Goal: Task Accomplishment & Management: Manage account settings

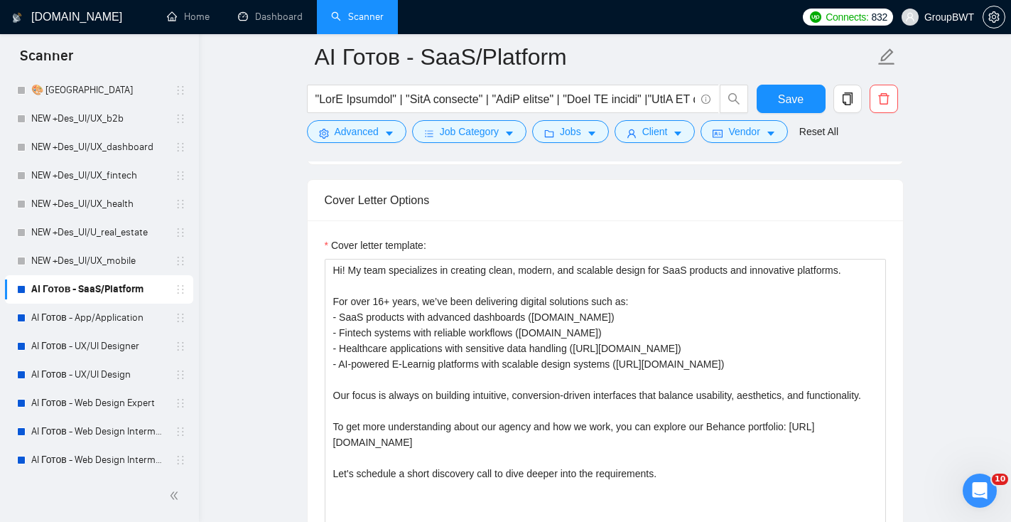
scroll to position [55, 0]
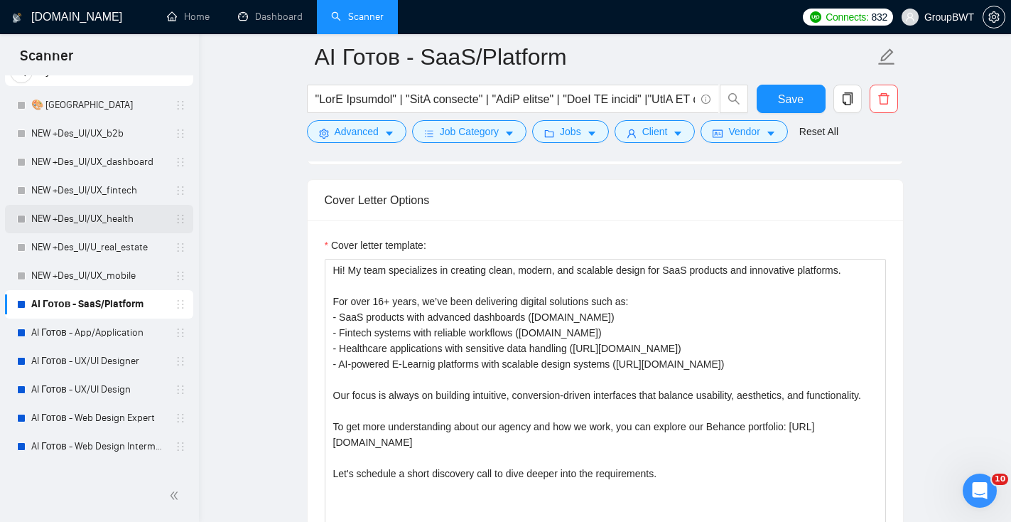
click at [119, 221] on link "NEW +Des_UI/UX_health" at bounding box center [98, 219] width 135 height 28
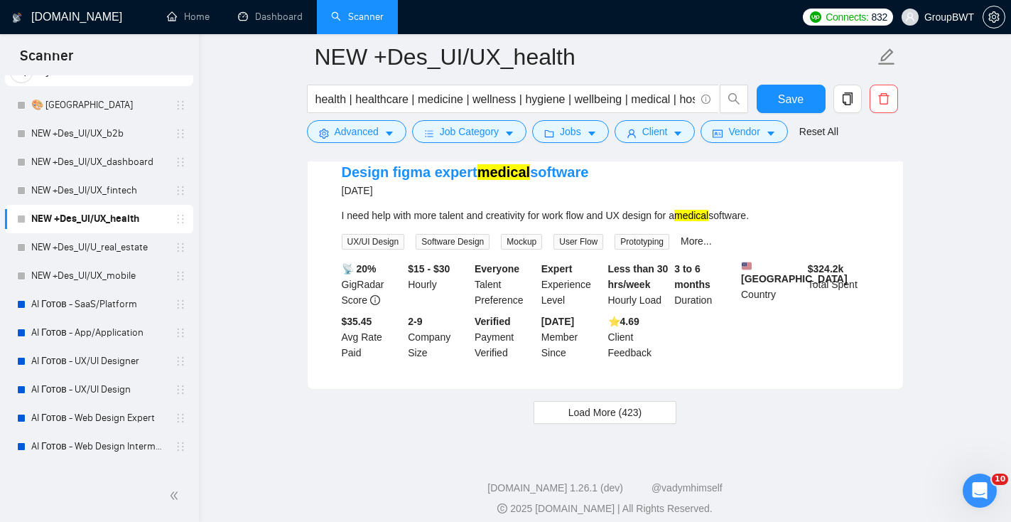
scroll to position [2975, 0]
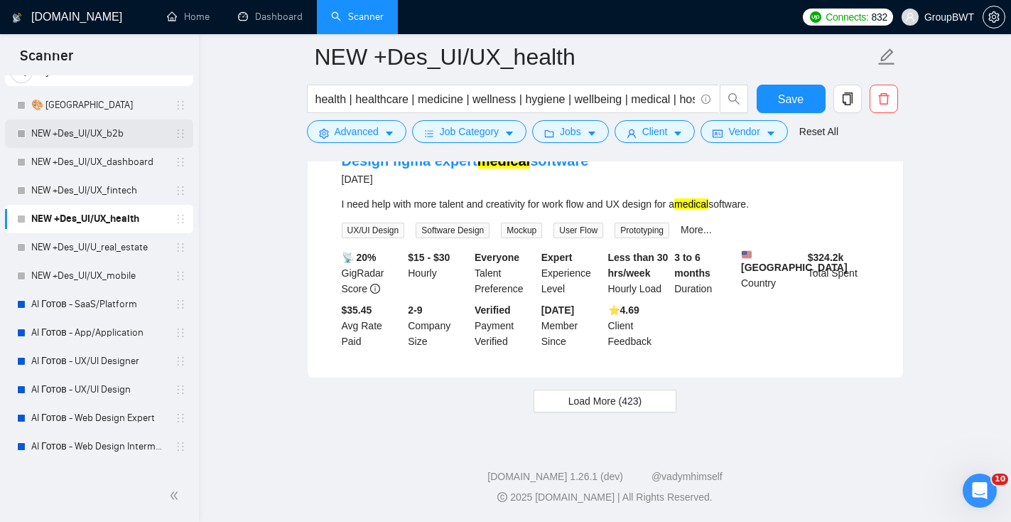
click at [90, 137] on link "NEW +Des_UI/UX_b2b" at bounding box center [98, 133] width 135 height 28
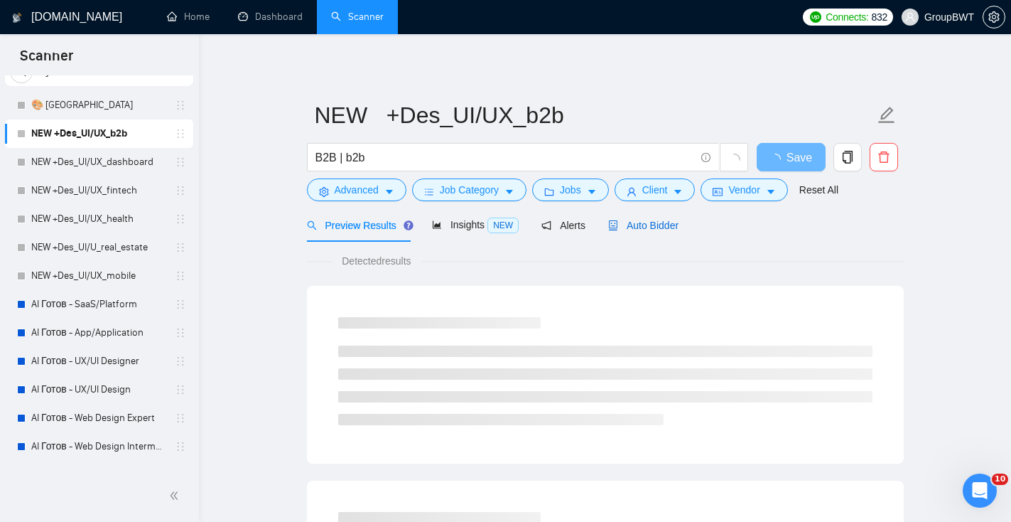
click at [665, 227] on span "Auto Bidder" at bounding box center [643, 225] width 70 height 11
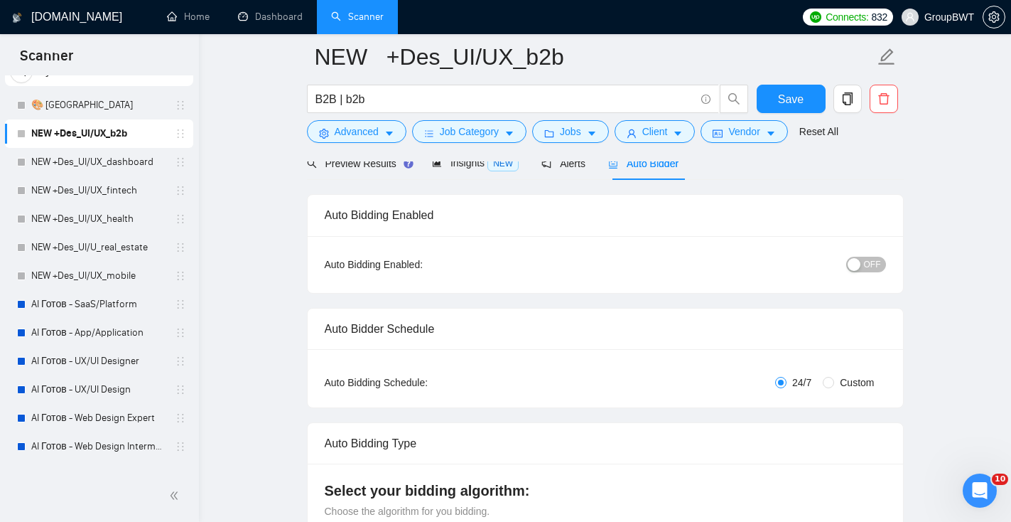
scroll to position [66, 0]
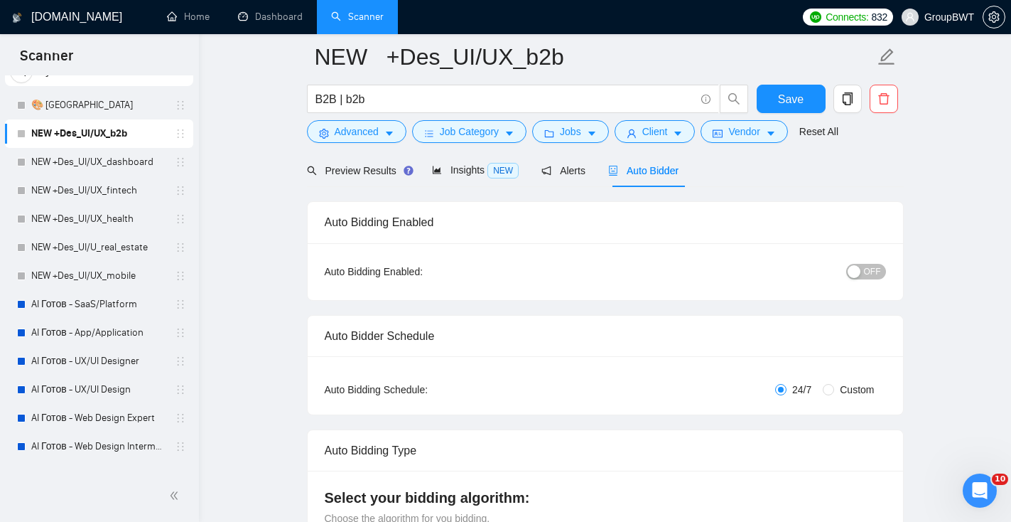
click at [867, 269] on span "OFF" at bounding box center [872, 272] width 17 height 16
click at [791, 106] on span "Save" at bounding box center [791, 99] width 26 height 18
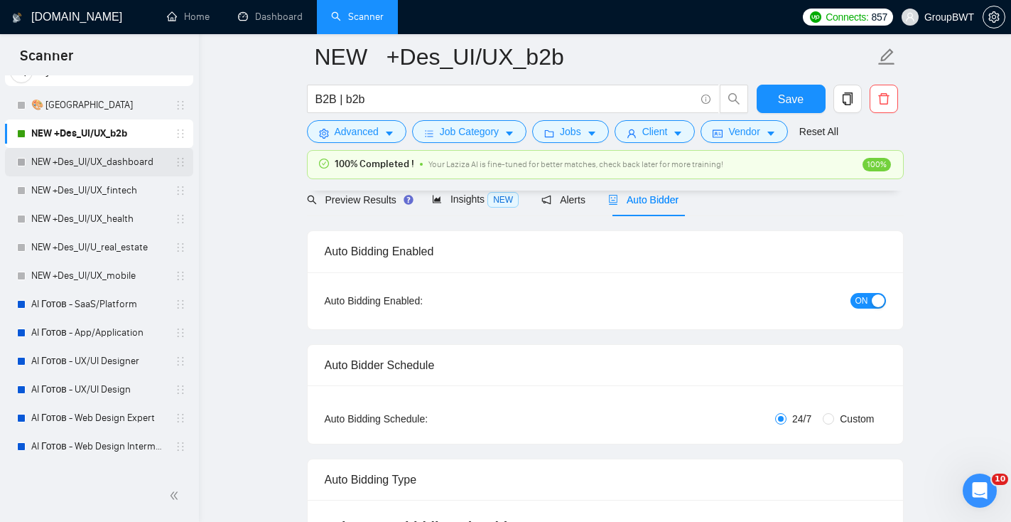
click at [105, 164] on link "NEW +Des_UI/UX_dashboard" at bounding box center [98, 162] width 135 height 28
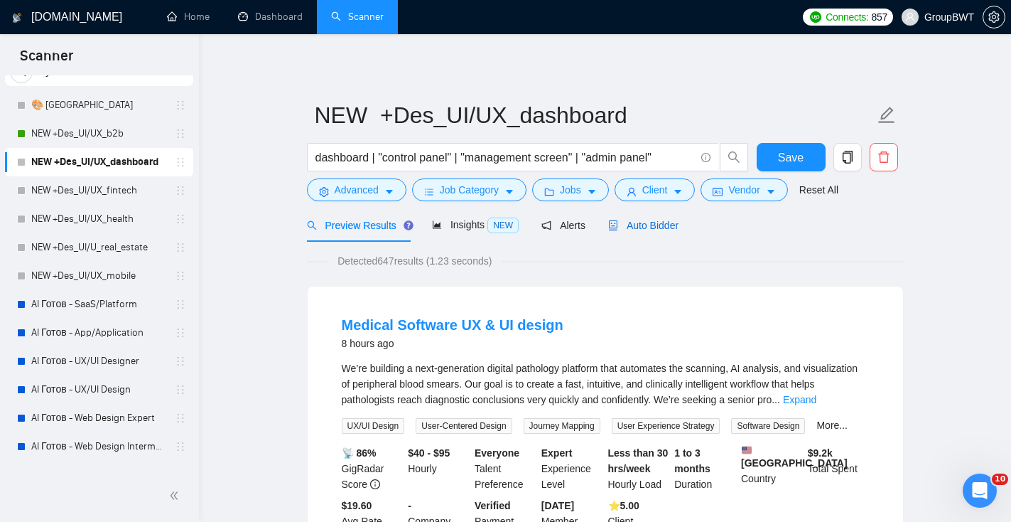
click at [676, 232] on div "Auto Bidder" at bounding box center [643, 225] width 70 height 16
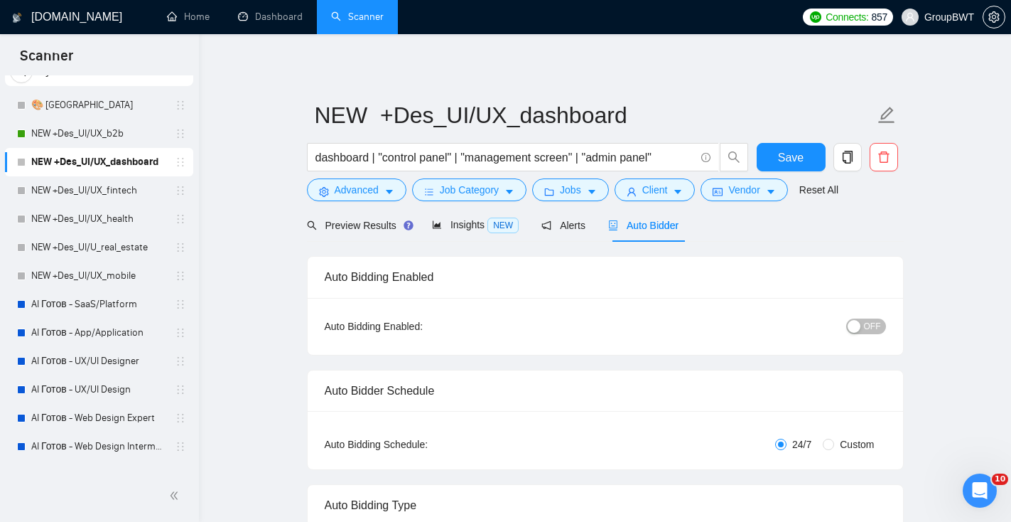
click at [870, 323] on span "OFF" at bounding box center [872, 326] width 17 height 16
click at [811, 160] on button "Save" at bounding box center [791, 157] width 69 height 28
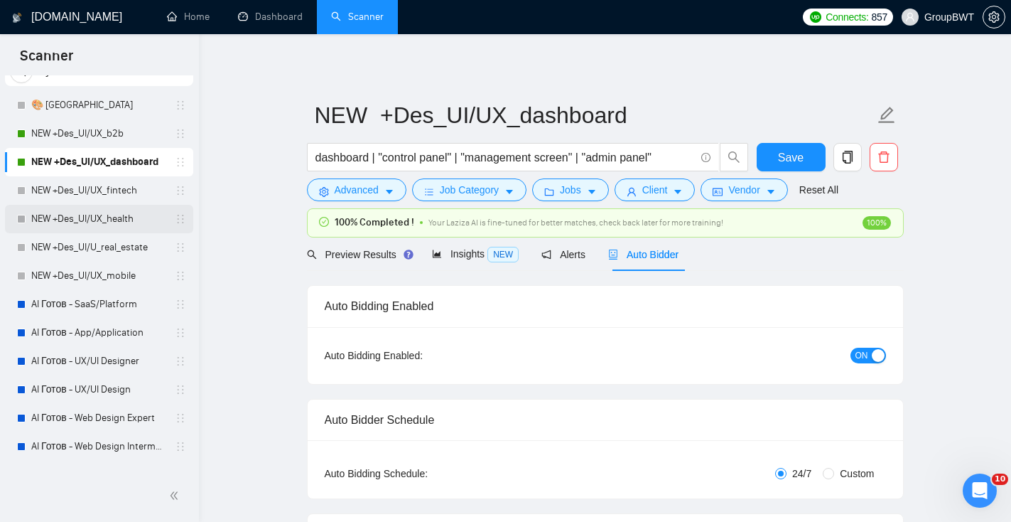
click at [151, 205] on link "NEW +Des_UI/UX_health" at bounding box center [98, 219] width 135 height 28
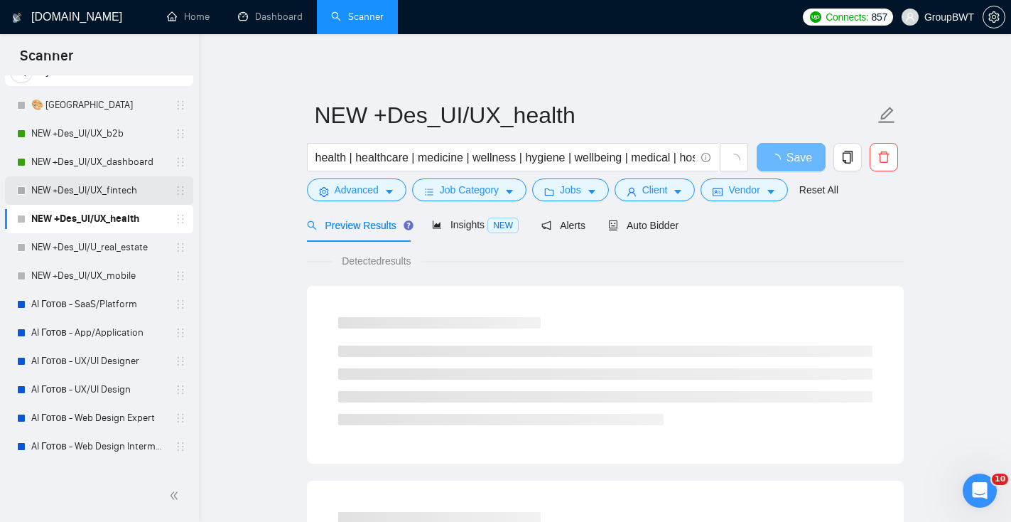
click at [141, 192] on link "NEW +Des_UI/UX_fintech" at bounding box center [98, 190] width 135 height 28
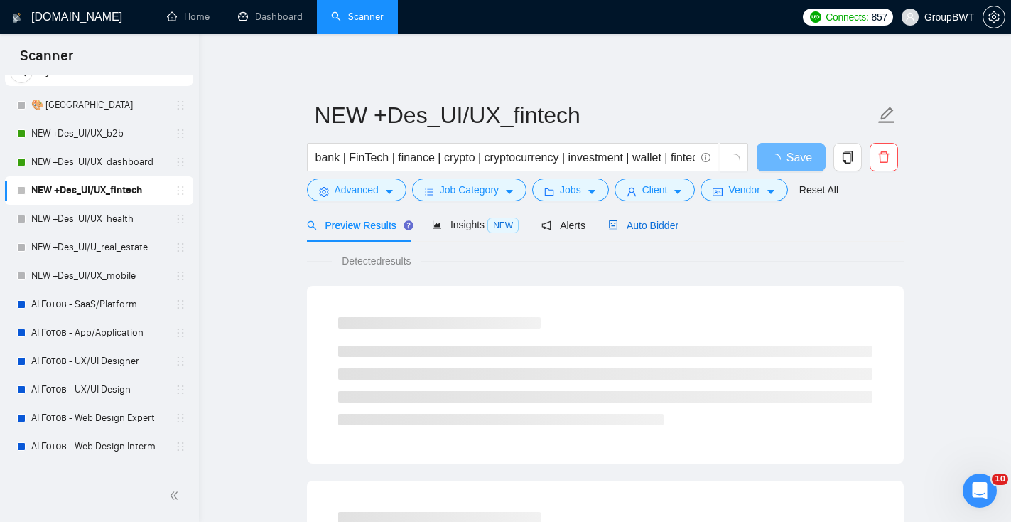
click at [667, 221] on span "Auto Bidder" at bounding box center [643, 225] width 70 height 11
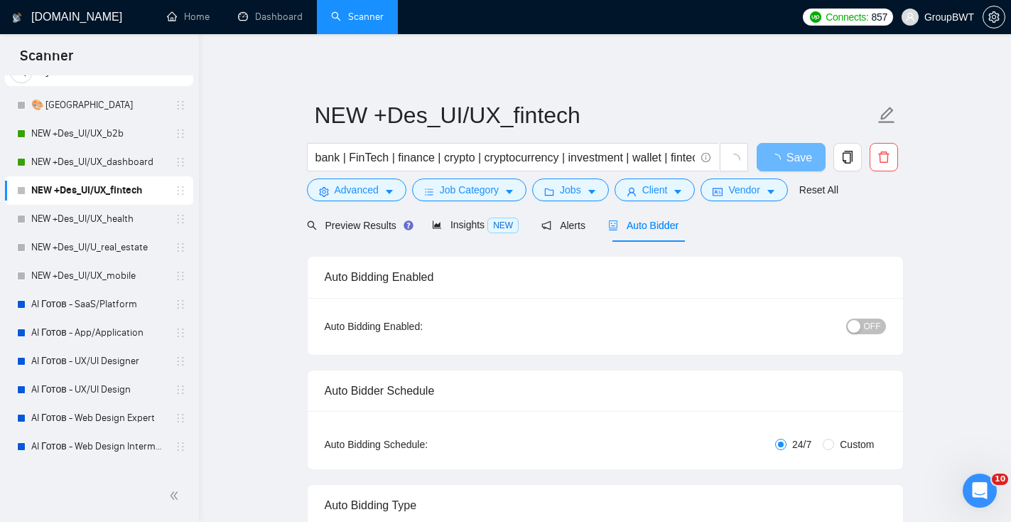
click at [870, 320] on span "OFF" at bounding box center [872, 326] width 17 height 16
click at [809, 156] on button "Save" at bounding box center [791, 157] width 69 height 28
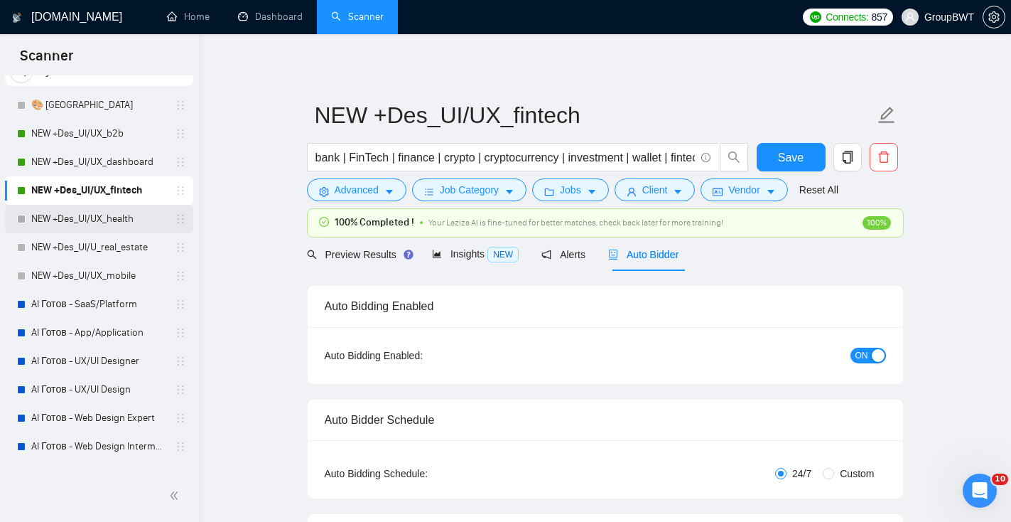
click at [146, 210] on link "NEW +Des_UI/UX_health" at bounding box center [98, 219] width 135 height 28
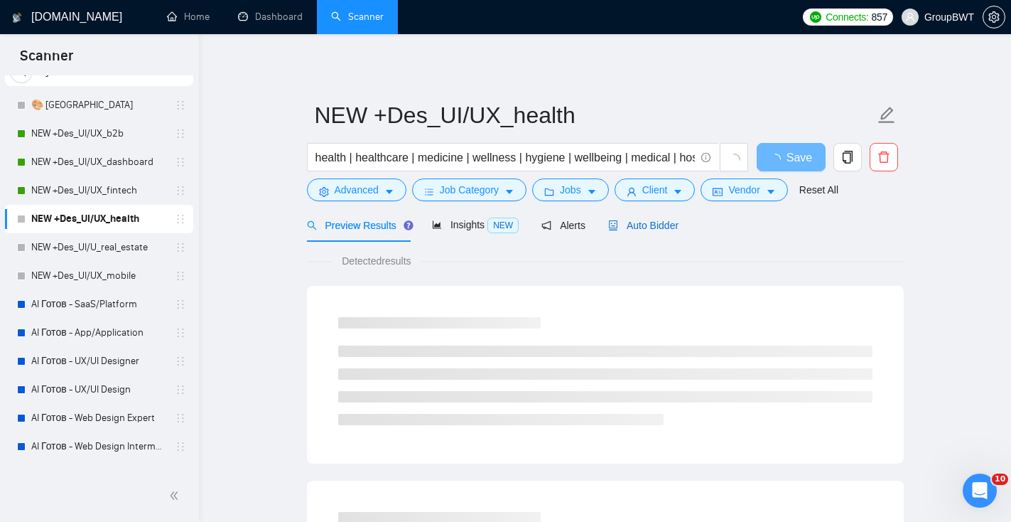
click at [679, 227] on span "Auto Bidder" at bounding box center [643, 225] width 70 height 11
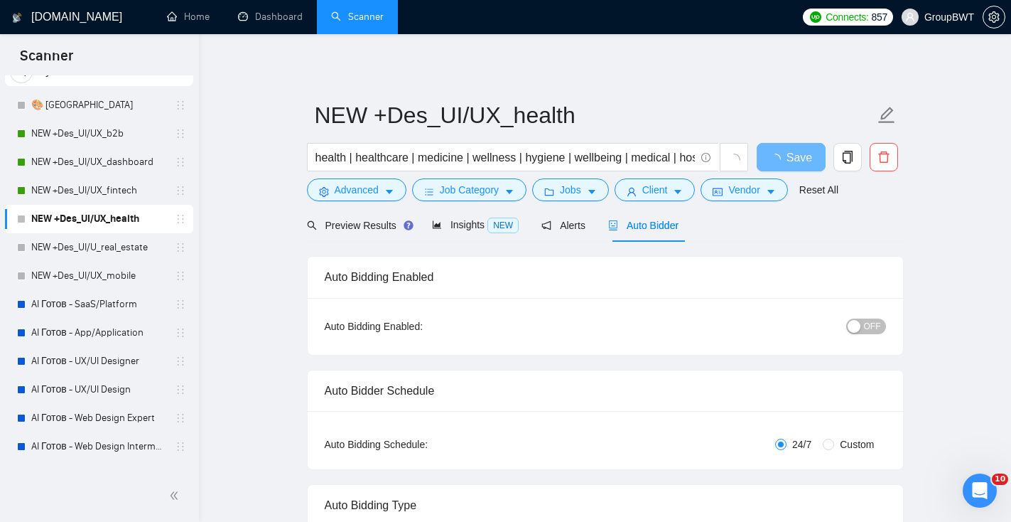
click at [861, 330] on button "OFF" at bounding box center [866, 326] width 40 height 16
click at [785, 158] on span "Save" at bounding box center [791, 158] width 26 height 18
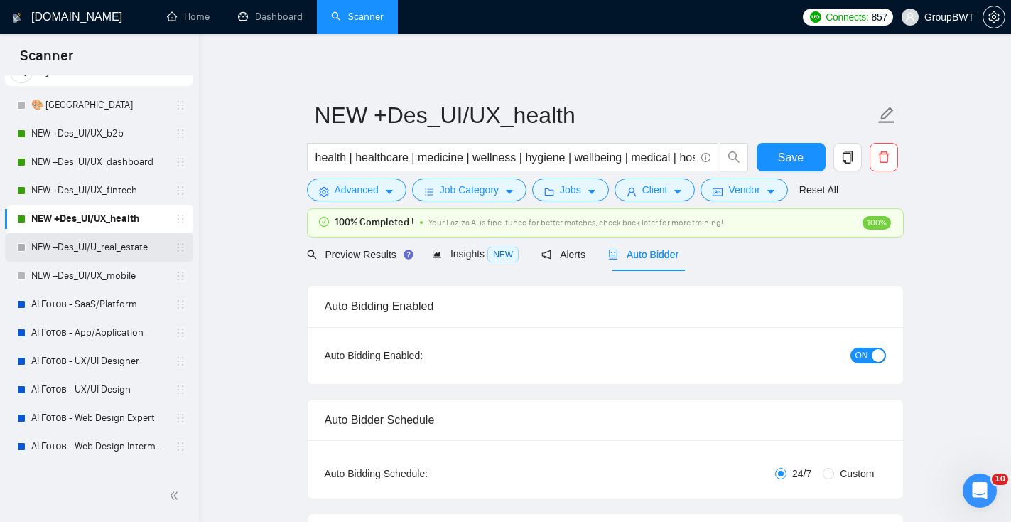
click at [150, 247] on link "NEW +Des_UI/U_real_estate" at bounding box center [98, 247] width 135 height 28
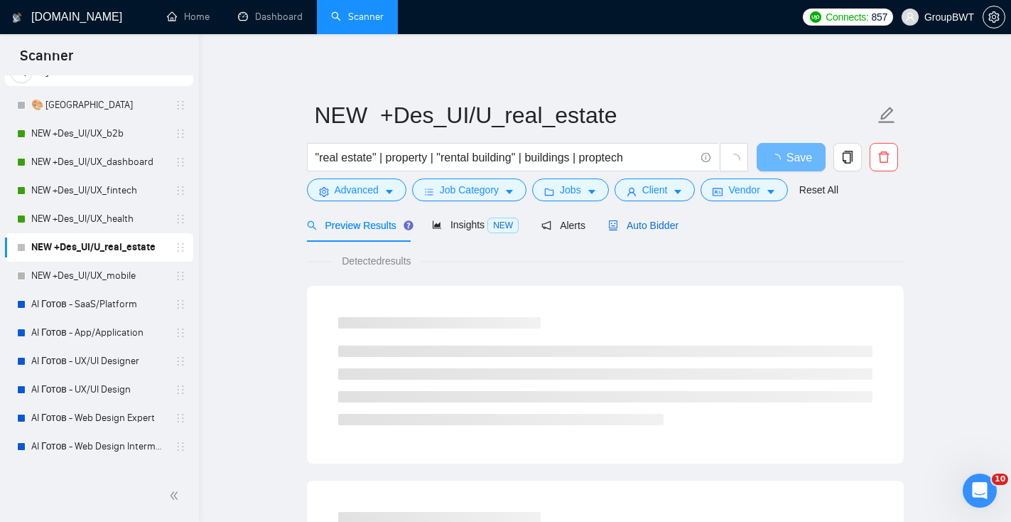
click at [669, 229] on span "Auto Bidder" at bounding box center [643, 225] width 70 height 11
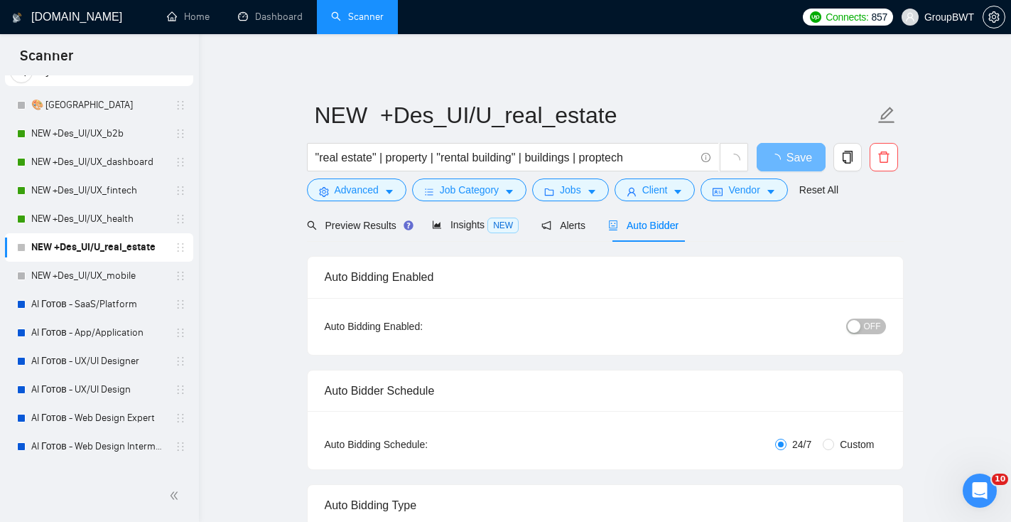
click at [858, 326] on div "button" at bounding box center [854, 326] width 13 height 13
click at [792, 152] on span "Save" at bounding box center [791, 158] width 26 height 18
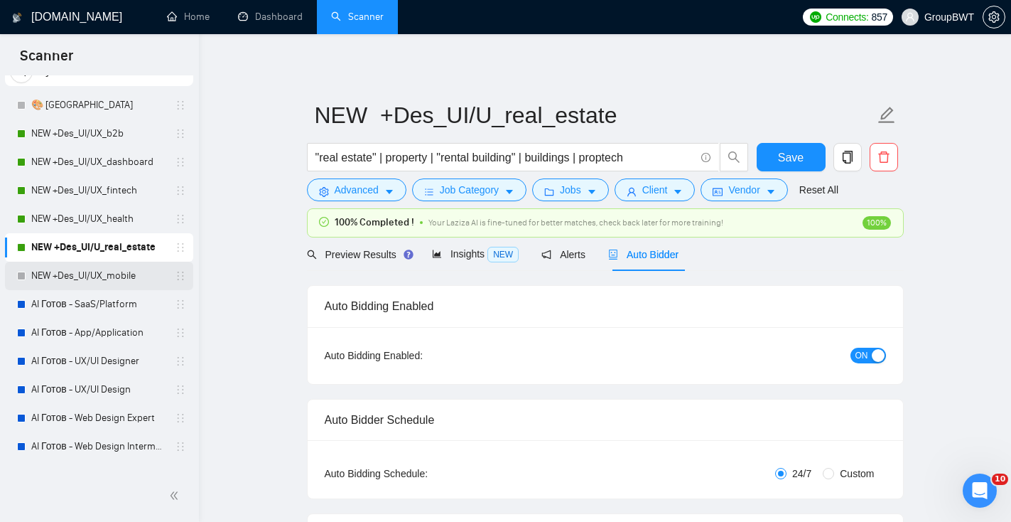
click at [87, 271] on link "NEW +Des_UI/UX_mobile" at bounding box center [98, 276] width 135 height 28
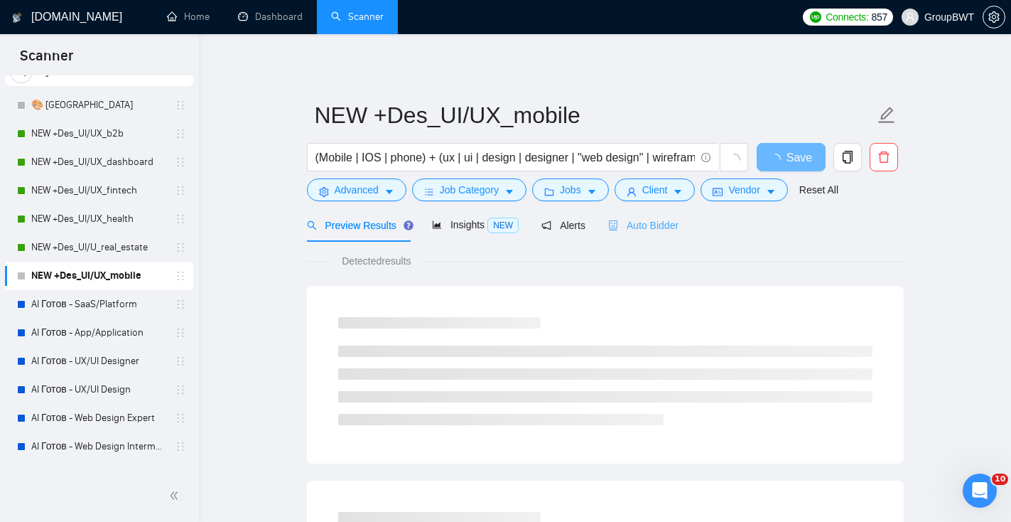
click at [659, 234] on div "Auto Bidder" at bounding box center [643, 224] width 70 height 33
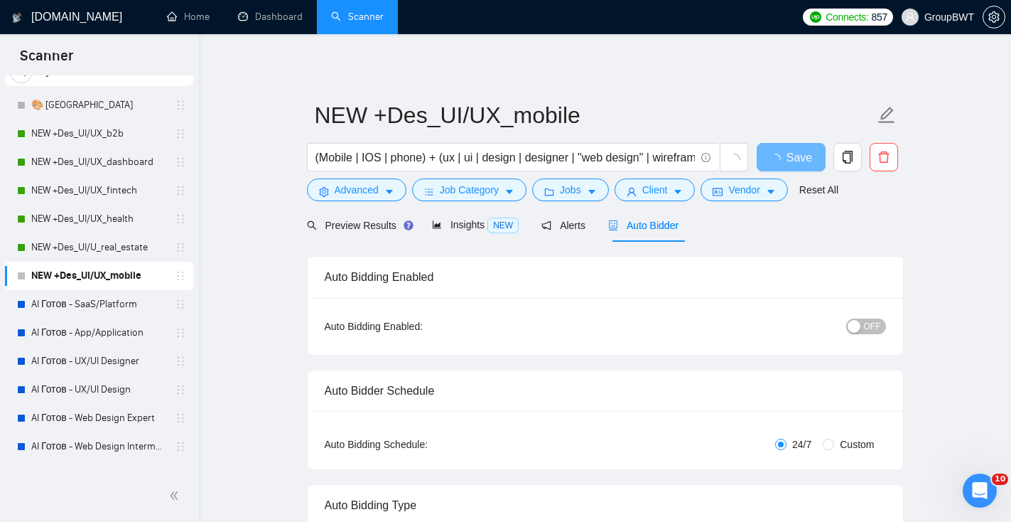
click at [873, 327] on span "OFF" at bounding box center [872, 326] width 17 height 16
click at [776, 155] on button "Save" at bounding box center [791, 157] width 69 height 28
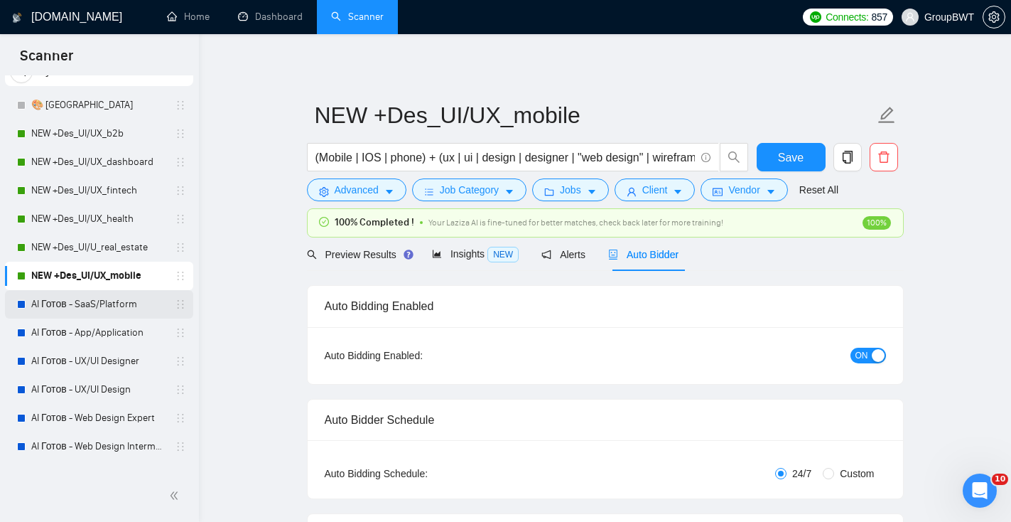
click at [141, 299] on link "AI Готов - SaaS/Platform" at bounding box center [98, 304] width 135 height 28
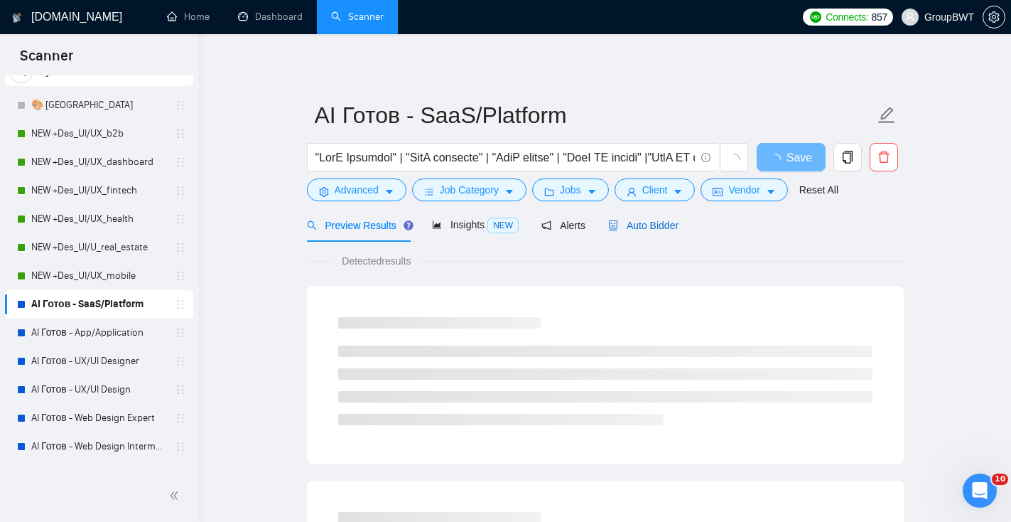
click at [637, 229] on span "Auto Bidder" at bounding box center [643, 225] width 70 height 11
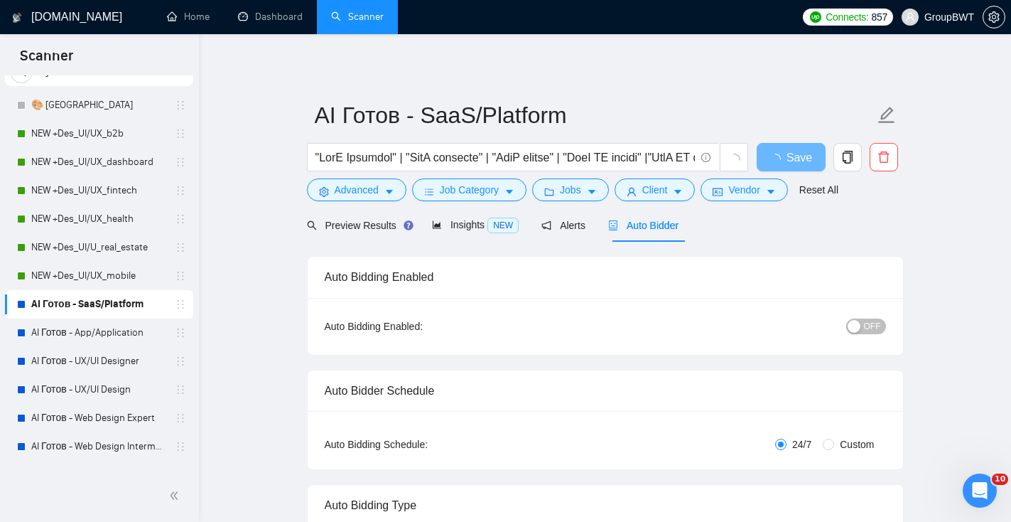
click at [870, 330] on span "OFF" at bounding box center [872, 326] width 17 height 16
click at [777, 164] on button "Save" at bounding box center [791, 157] width 69 height 28
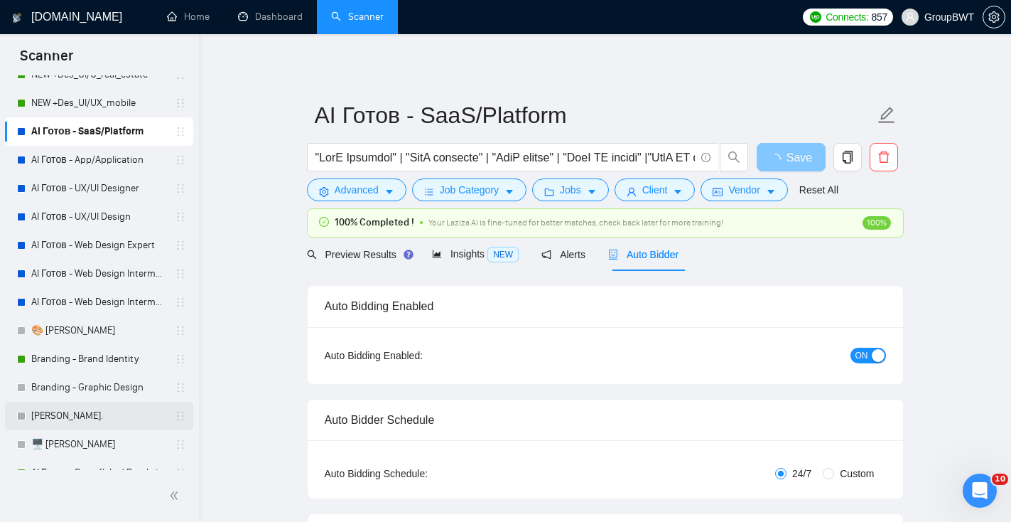
scroll to position [230, 0]
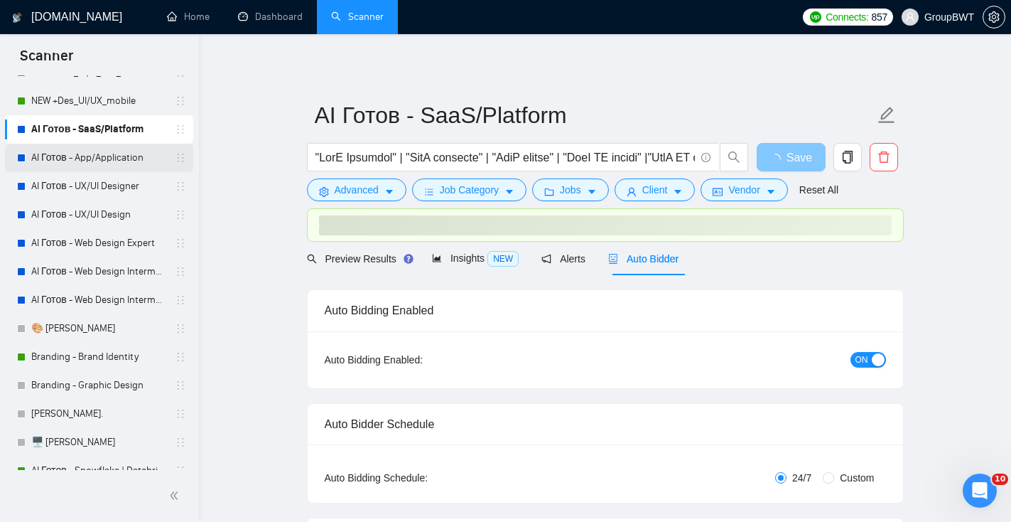
click at [114, 159] on link "AI Готов - App/Application" at bounding box center [98, 158] width 135 height 28
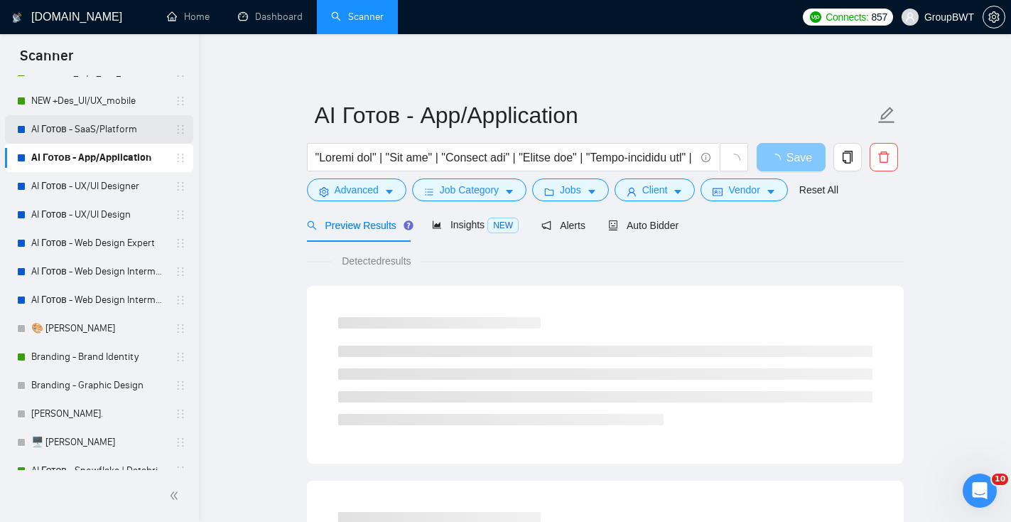
click at [115, 129] on link "AI Готов - SaaS/Platform" at bounding box center [98, 129] width 135 height 28
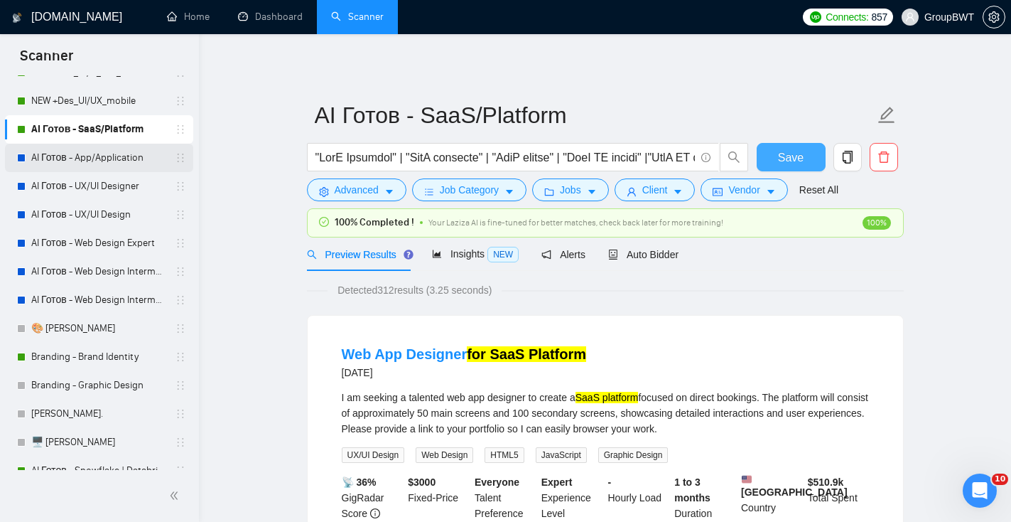
click at [149, 154] on link "AI Готов - App/Application" at bounding box center [98, 158] width 135 height 28
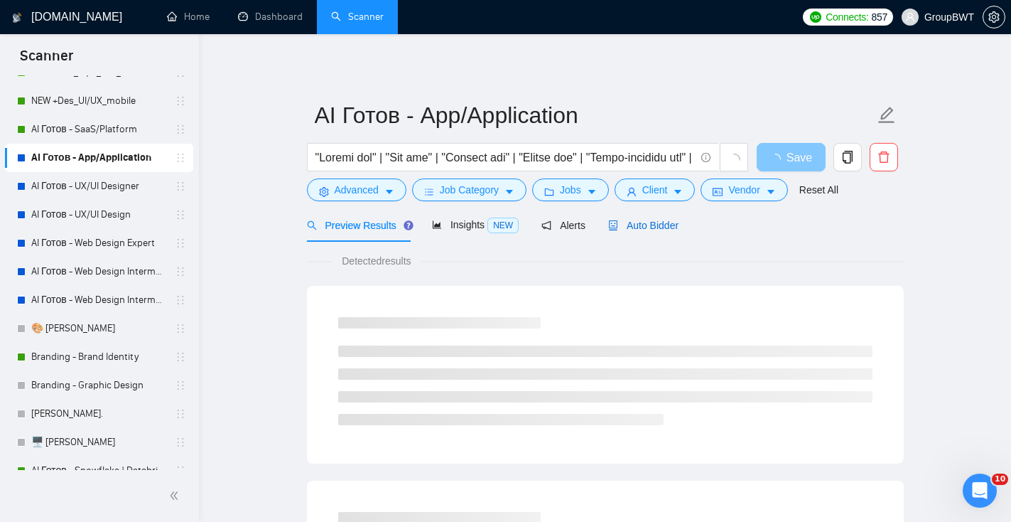
click at [665, 230] on span "Auto Bidder" at bounding box center [643, 225] width 70 height 11
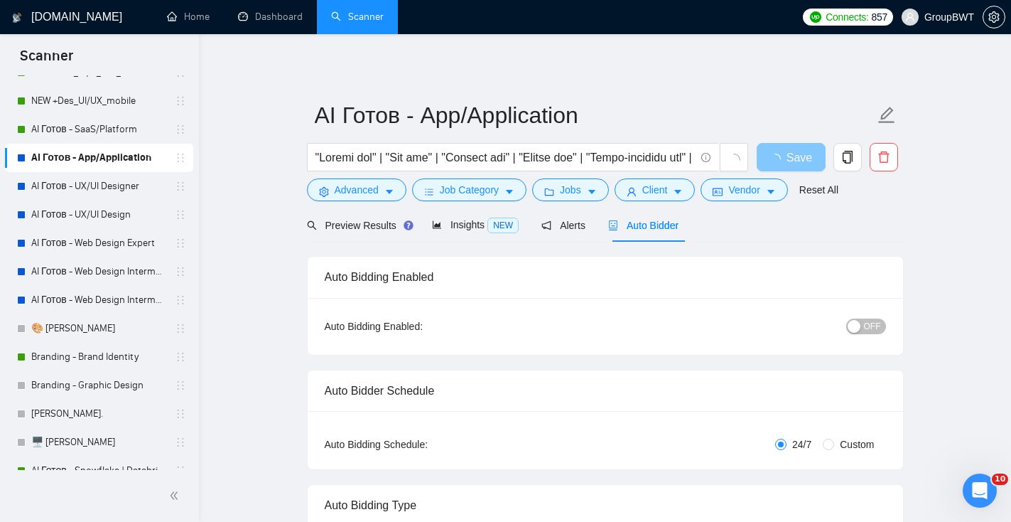
click at [877, 323] on span "OFF" at bounding box center [872, 326] width 17 height 16
click at [791, 161] on span "Save" at bounding box center [791, 158] width 26 height 18
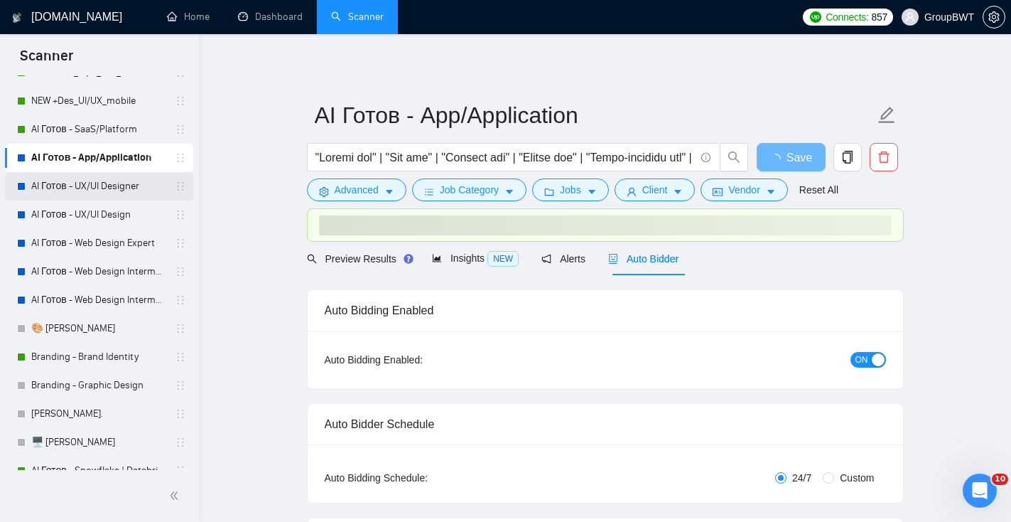
click at [70, 196] on link "AI Готов - UX/UI Designer" at bounding box center [98, 186] width 135 height 28
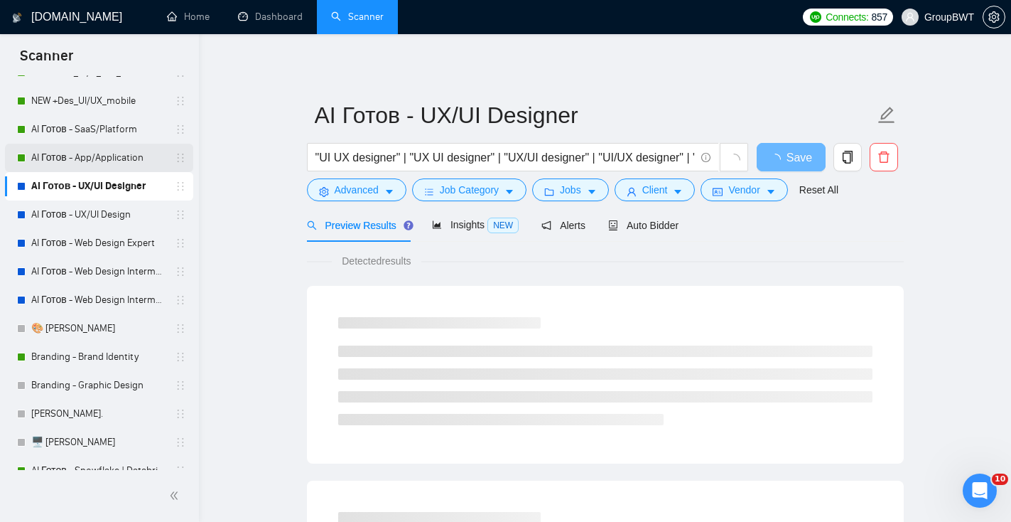
click at [74, 153] on link "AI Готов - App/Application" at bounding box center [98, 158] width 135 height 28
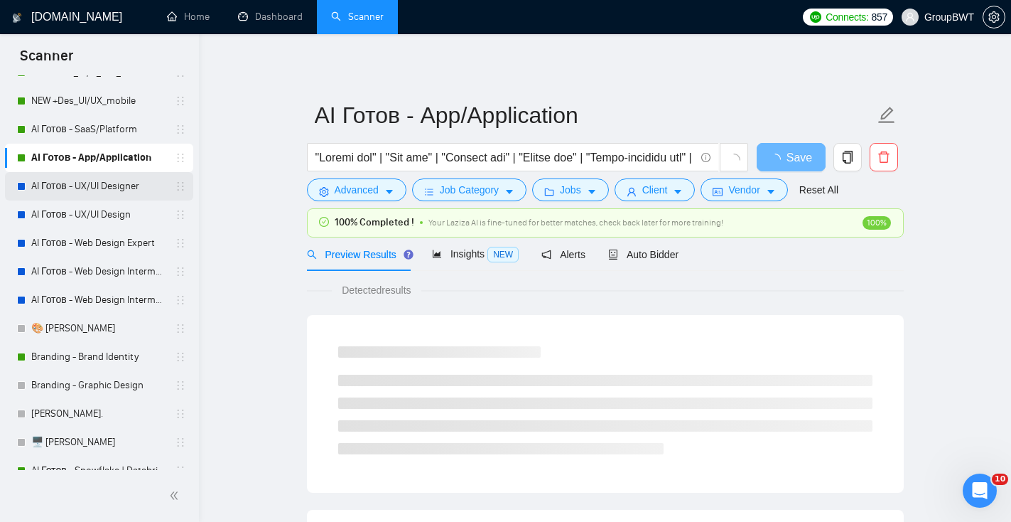
click at [85, 185] on link "AI Готов - UX/UI Designer" at bounding box center [98, 186] width 135 height 28
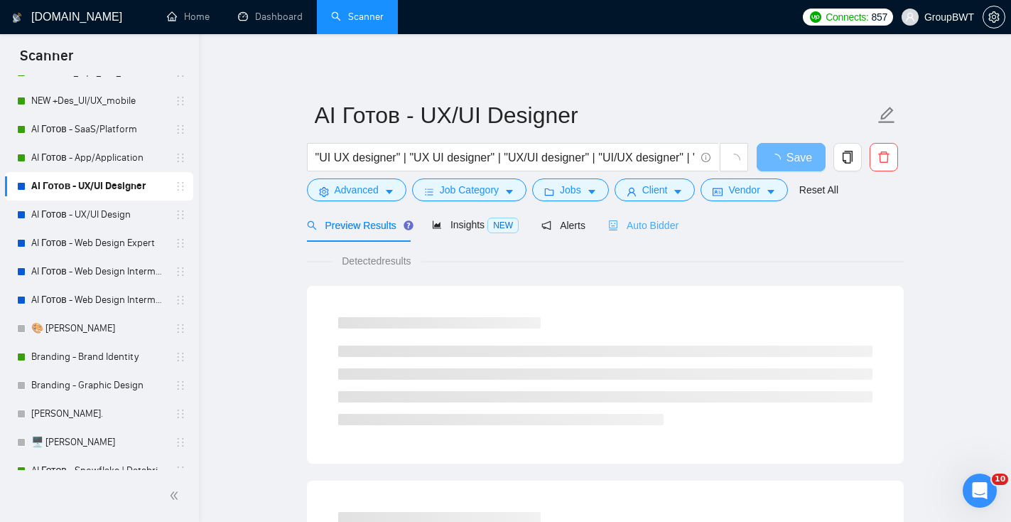
click at [647, 233] on div "Auto Bidder" at bounding box center [643, 224] width 70 height 33
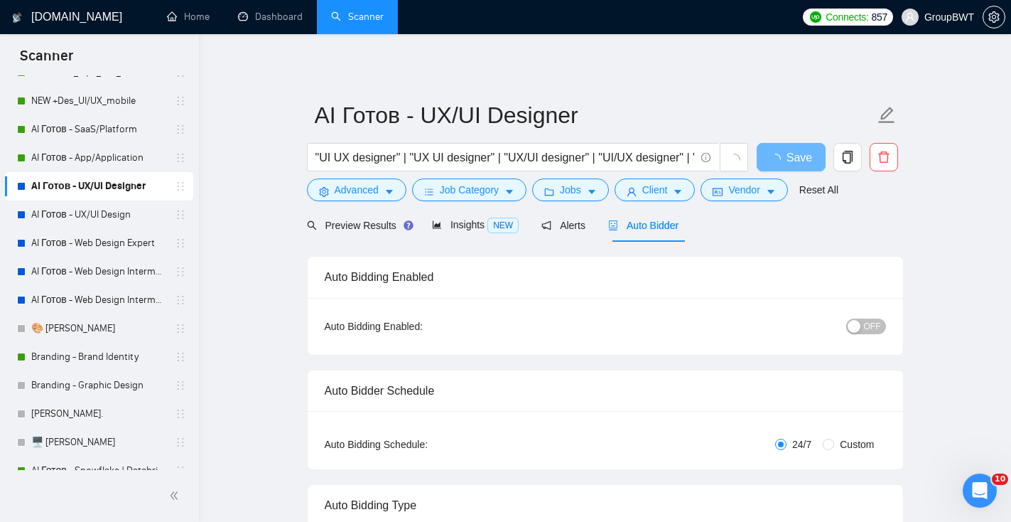
click at [868, 323] on span "OFF" at bounding box center [872, 326] width 17 height 16
click at [794, 156] on span "Save" at bounding box center [791, 158] width 26 height 18
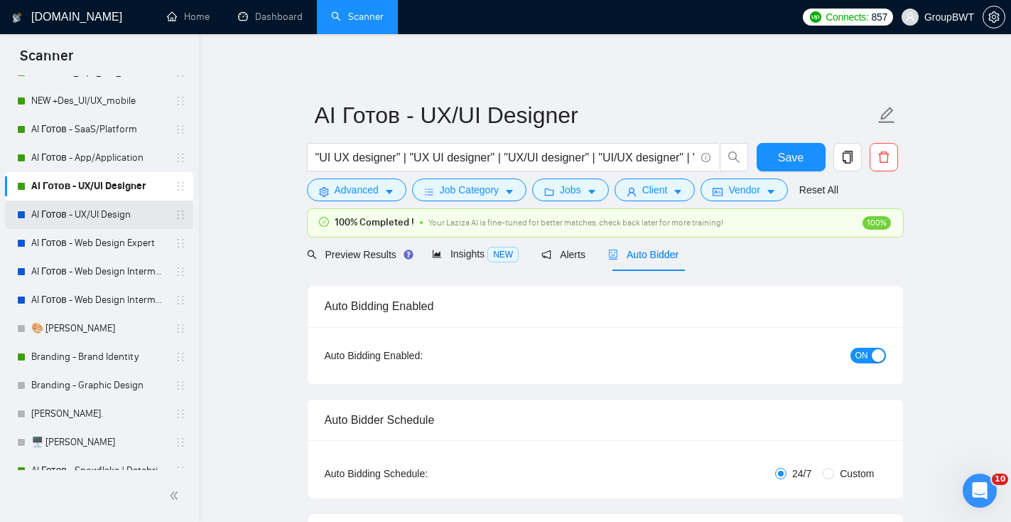
click at [146, 210] on link "AI Готов - UX/UI Design" at bounding box center [98, 214] width 135 height 28
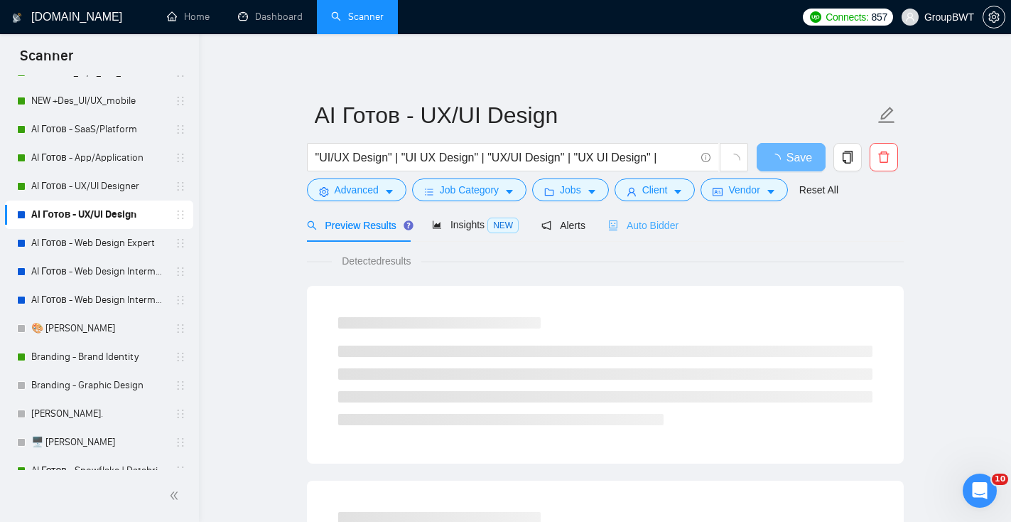
click at [640, 234] on div "Auto Bidder" at bounding box center [643, 224] width 70 height 33
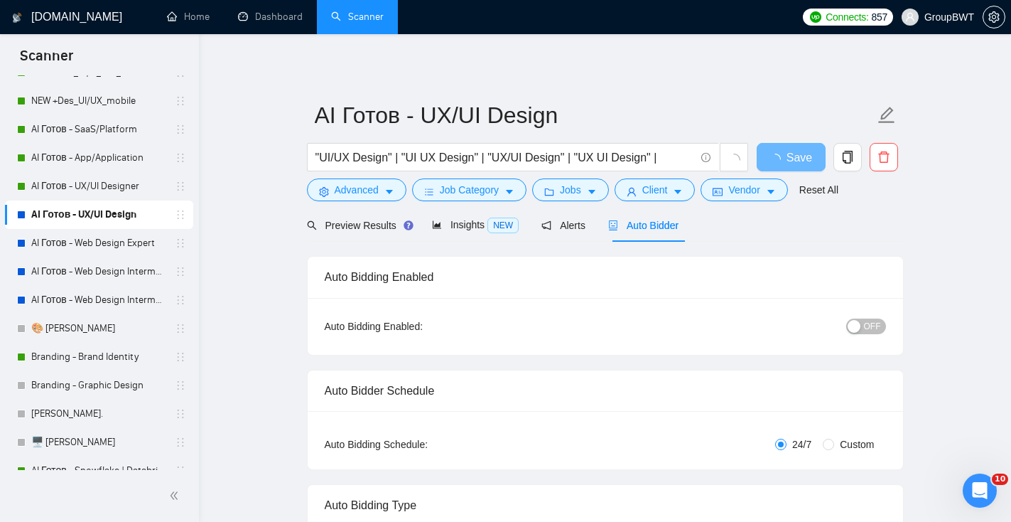
click at [873, 325] on span "OFF" at bounding box center [872, 326] width 17 height 16
click at [807, 161] on button "Save" at bounding box center [791, 157] width 69 height 28
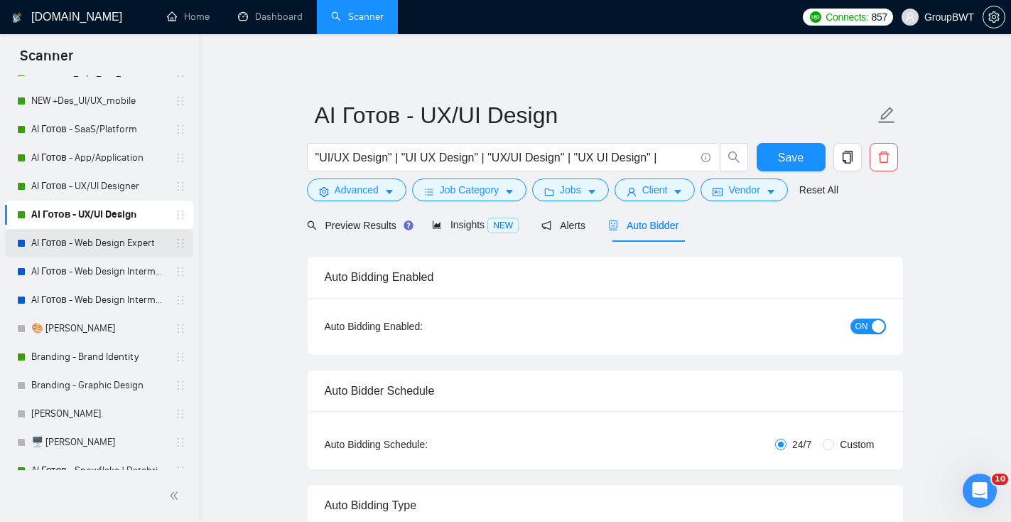
click at [80, 242] on link "AI Готов - Web Design Expert" at bounding box center [98, 243] width 135 height 28
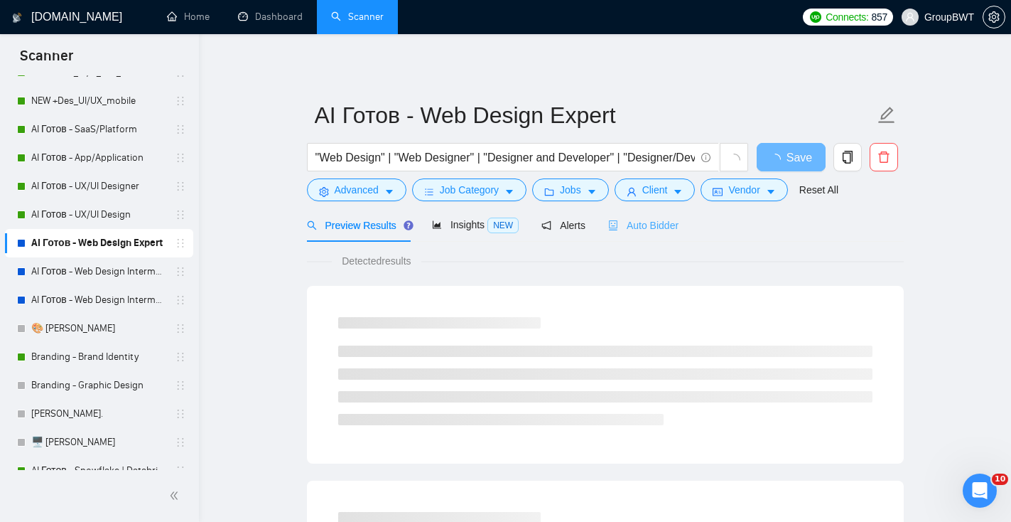
click at [661, 234] on div "Auto Bidder" at bounding box center [643, 224] width 70 height 33
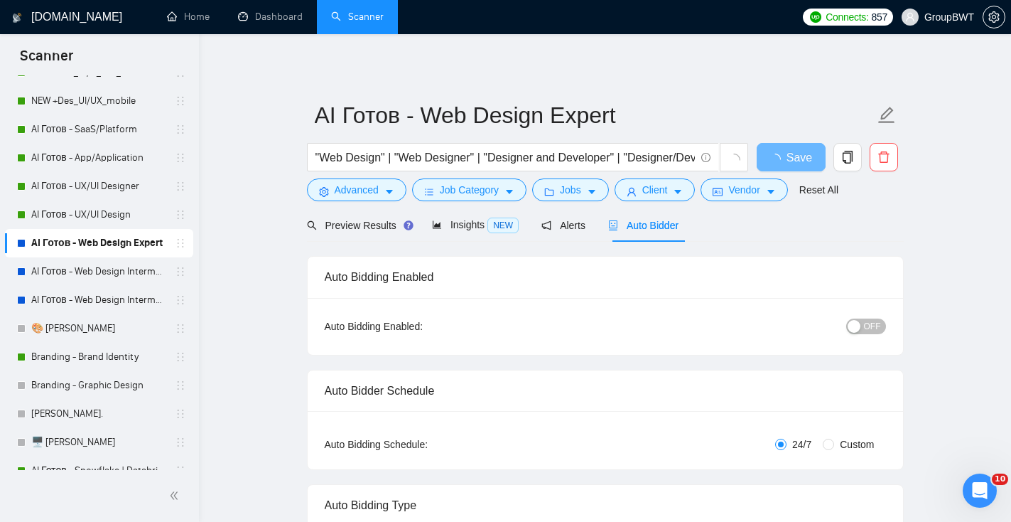
click at [862, 322] on button "OFF" at bounding box center [866, 326] width 40 height 16
click at [781, 147] on button "Save" at bounding box center [791, 157] width 69 height 28
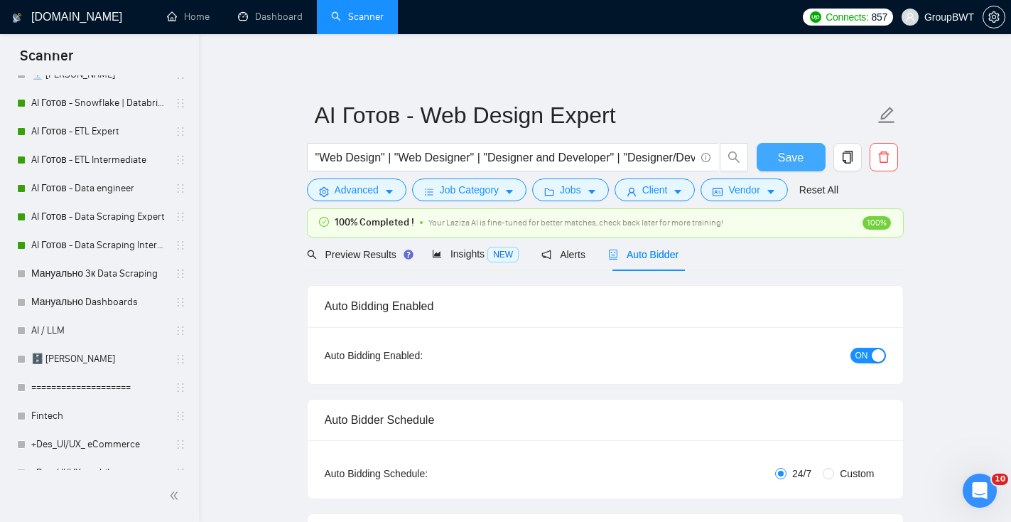
scroll to position [1052, 0]
